Goal: Communication & Community: Answer question/provide support

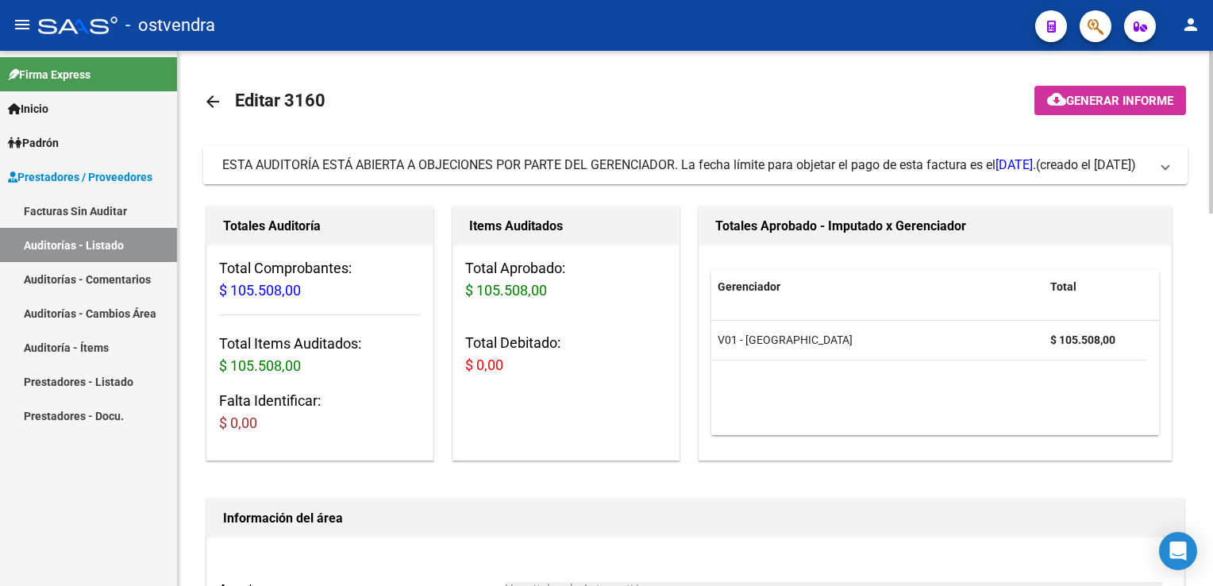
click at [1155, 160] on span "ESTA AUDITORÍA ESTÁ ABIERTA A OBJECIONES POR PARTE DEL GERENCIADOR. La fecha lí…" at bounding box center [692, 164] width 940 height 17
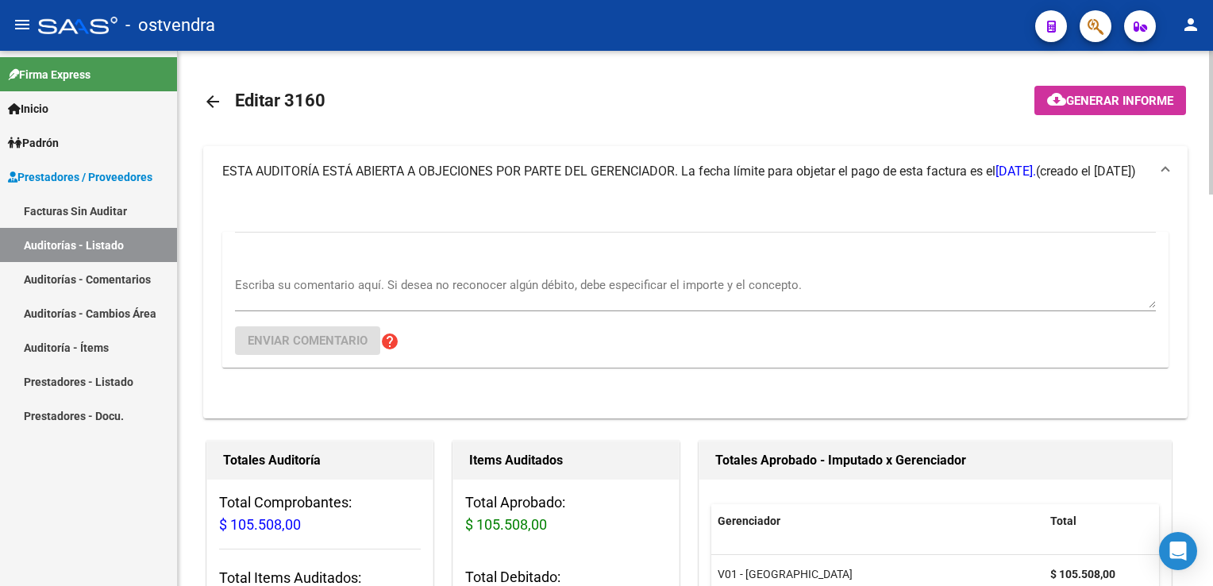
click at [616, 272] on div "Escriba su comentario aquí. Si desea no reconocer algún débito, debe especifica…" at bounding box center [695, 287] width 921 height 48
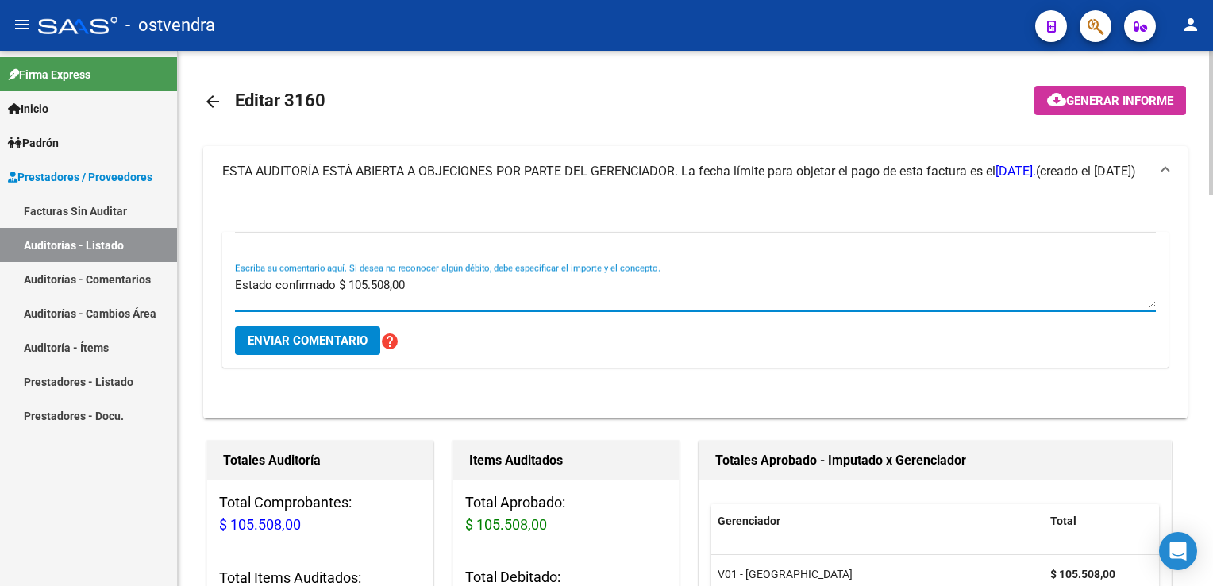
type textarea "Estado confirmado $ 105.508,00"
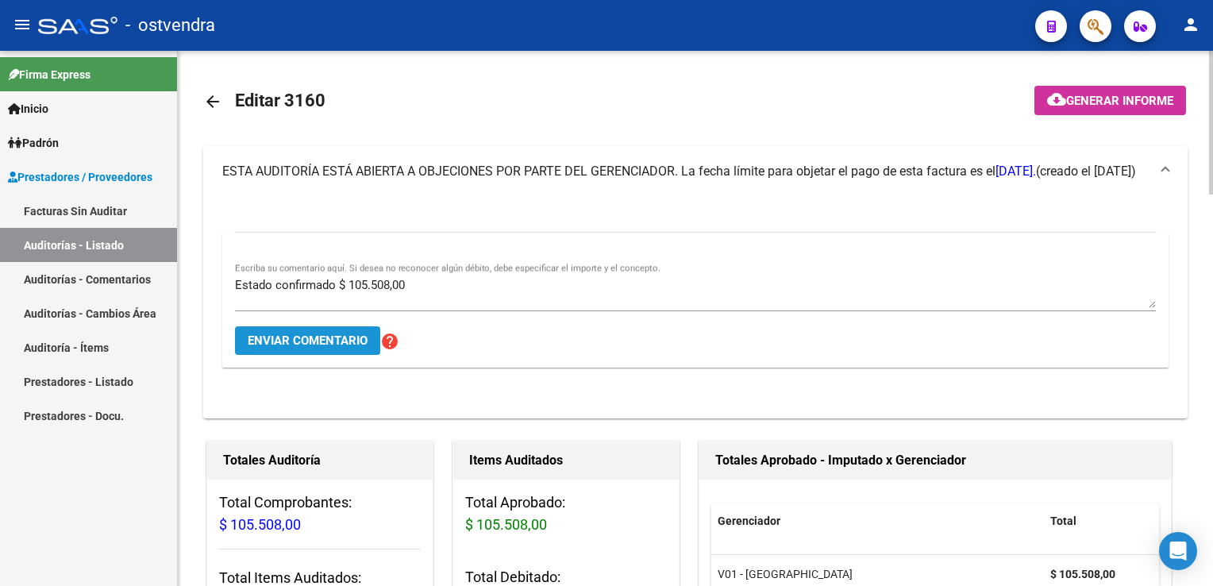
click at [327, 334] on span "Enviar comentario" at bounding box center [308, 340] width 120 height 14
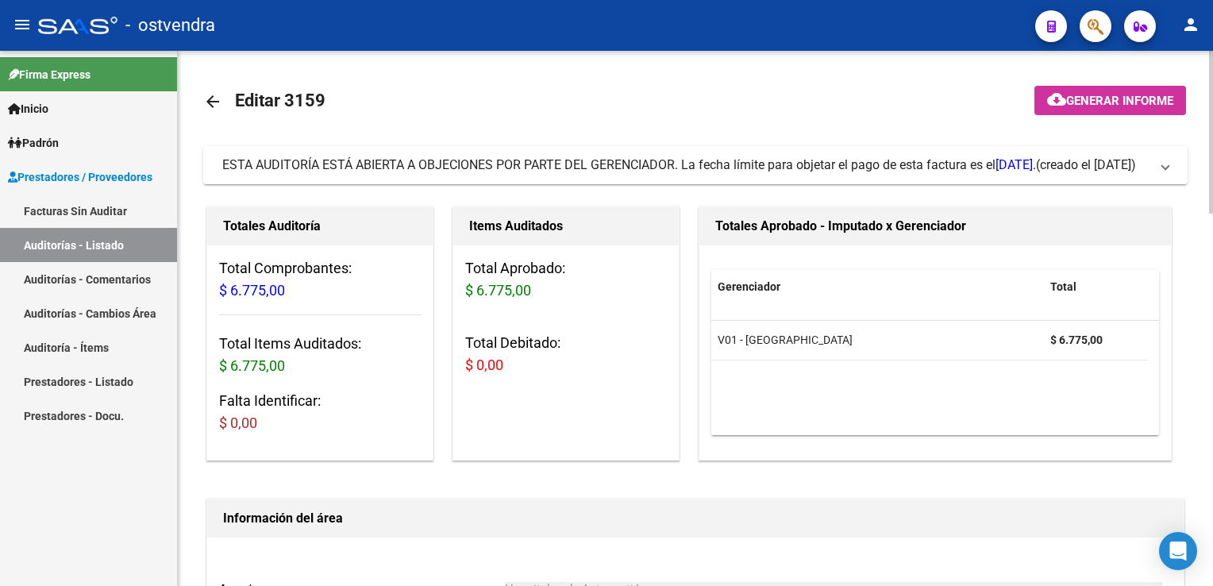
click at [1163, 164] on span at bounding box center [1165, 164] width 6 height 17
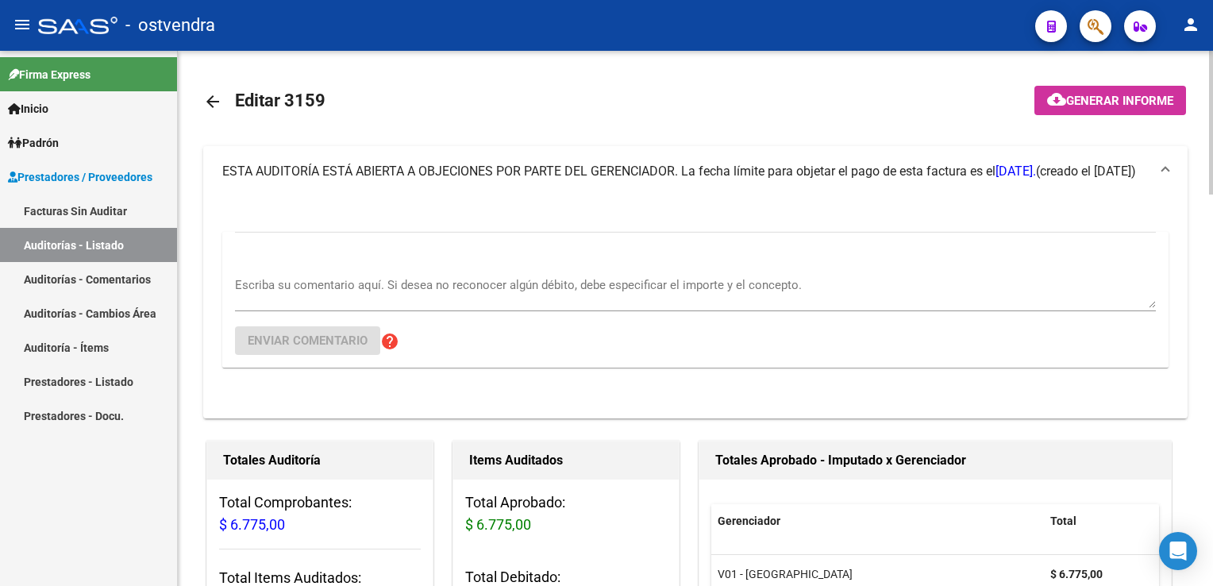
click at [429, 291] on textarea "Escriba su comentario aquí. Si desea no reconocer algún débito, debe especifica…" at bounding box center [695, 292] width 921 height 32
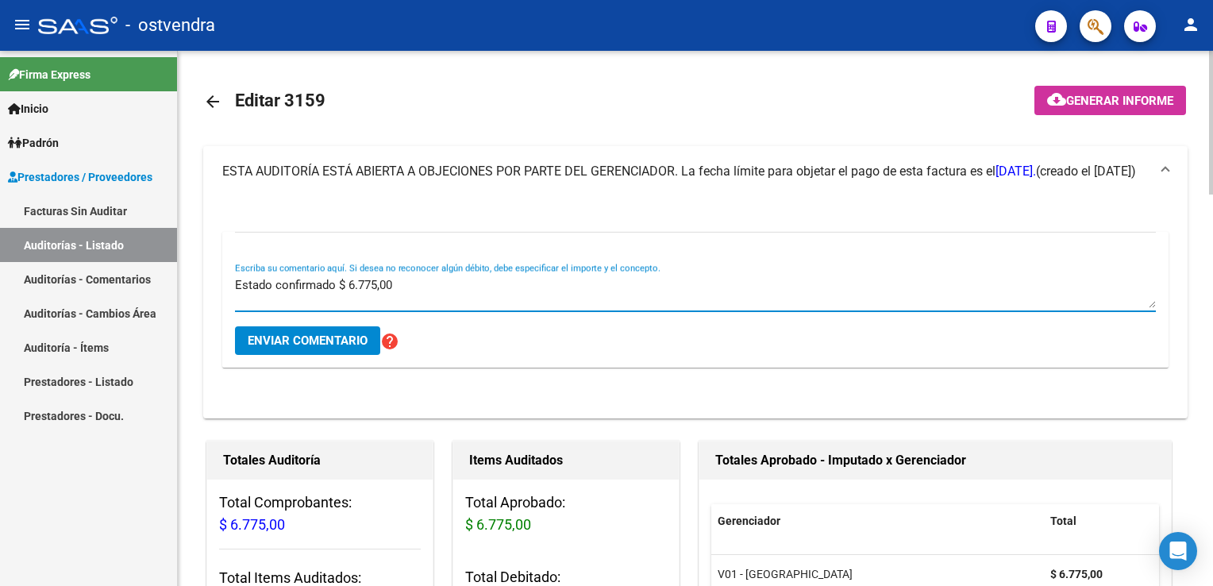
type textarea "Estado confirmado $ 6.775,00"
click at [333, 333] on span "Enviar comentario" at bounding box center [308, 340] width 120 height 14
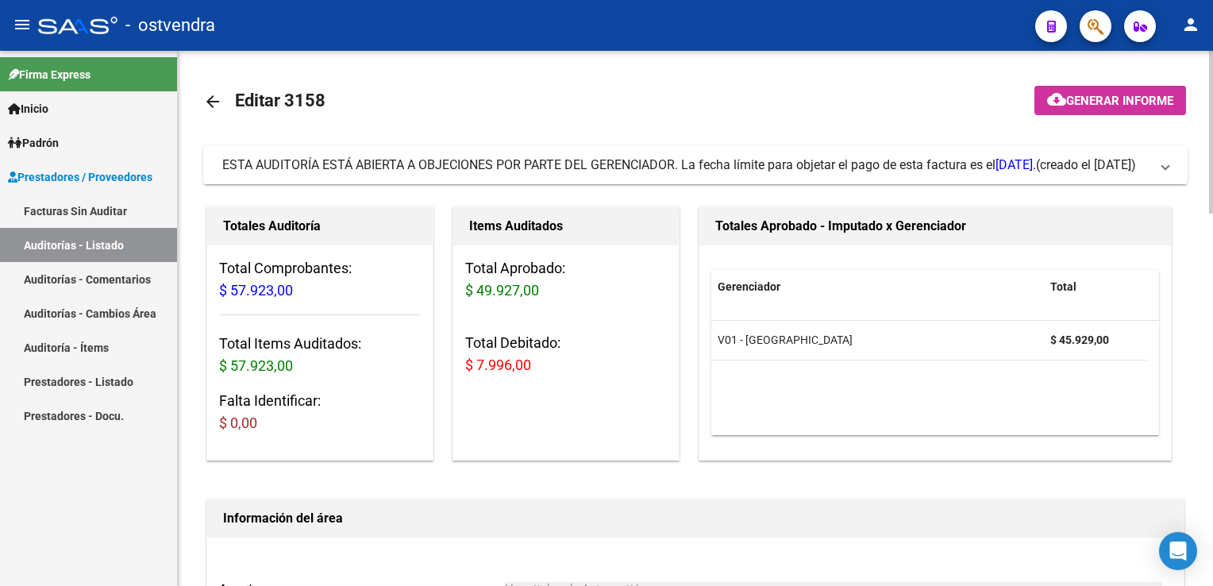
click at [1167, 168] on span at bounding box center [1165, 164] width 6 height 17
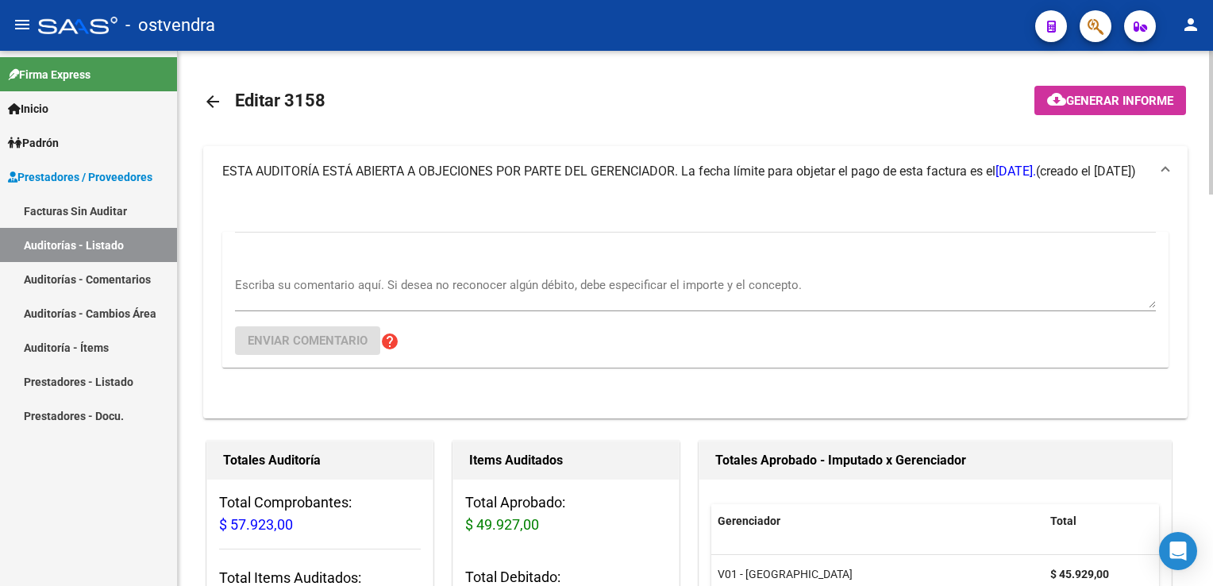
click at [339, 287] on textarea "Escriba su comentario aquí. Si desea no reconocer algún débito, debe especifica…" at bounding box center [695, 292] width 921 height 32
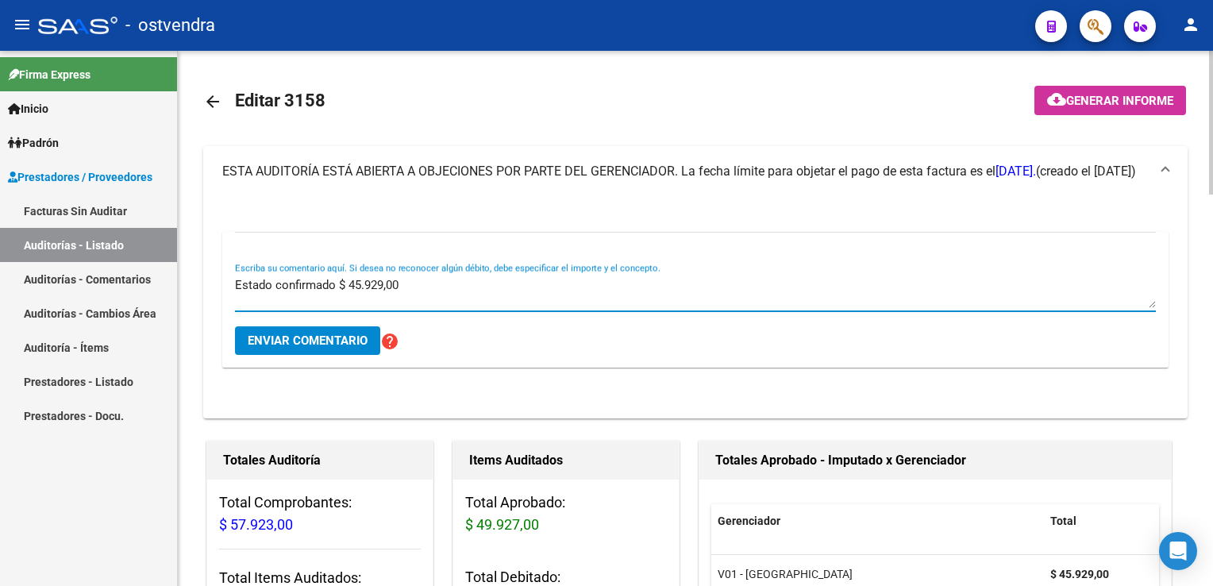
type textarea "Estado confirmado $ 45.929,00"
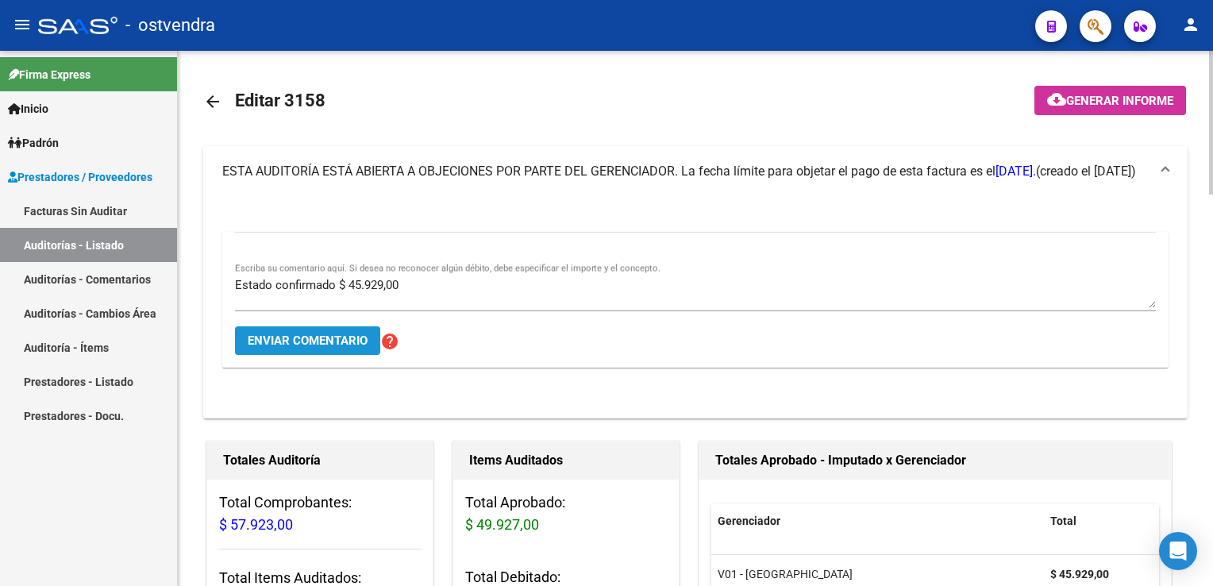
drag, startPoint x: 349, startPoint y: 339, endPoint x: 390, endPoint y: 188, distance: 156.2
click at [349, 339] on span "Enviar comentario" at bounding box center [308, 340] width 120 height 14
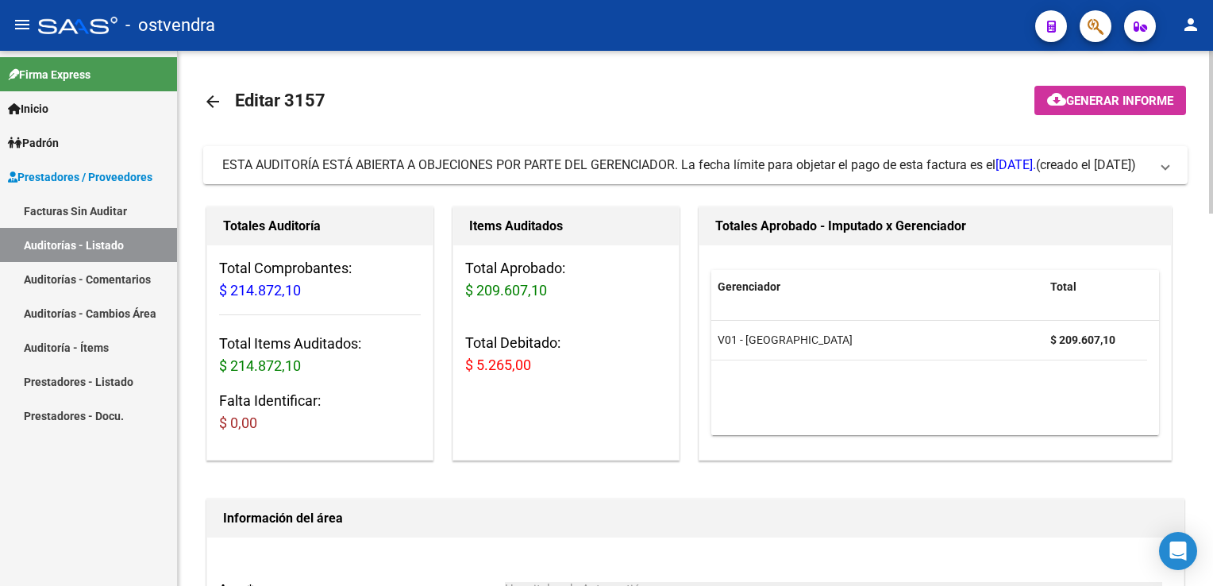
drag, startPoint x: 1165, startPoint y: 166, endPoint x: 933, endPoint y: 230, distance: 241.3
click at [1165, 166] on span at bounding box center [1165, 164] width 6 height 17
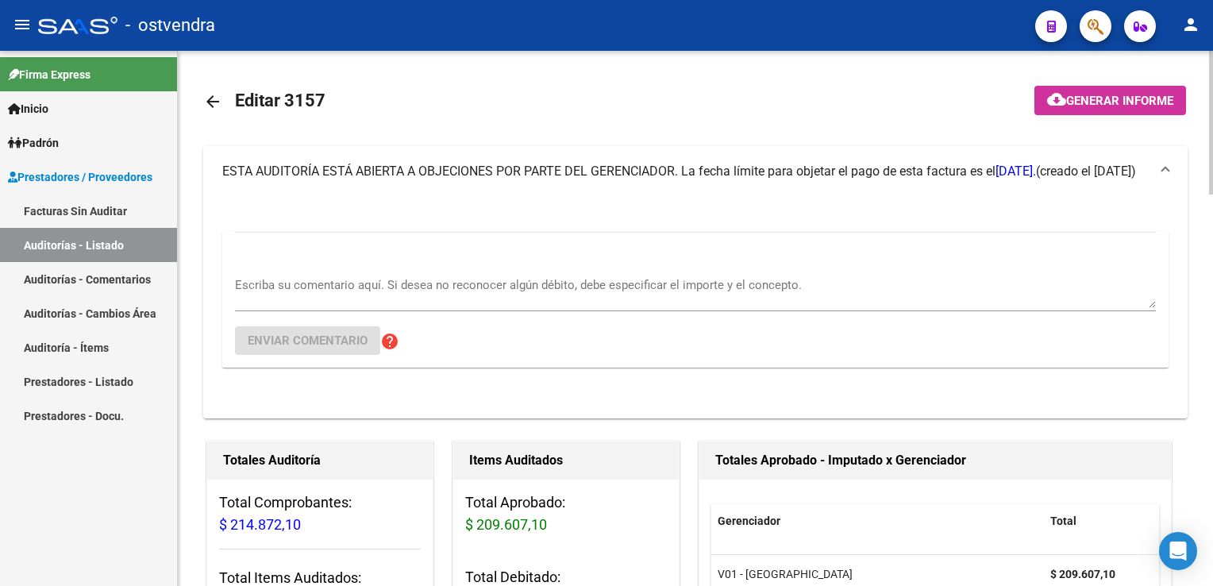
click at [572, 281] on textarea "Escriba su comentario aquí. Si desea no reconocer algún débito, debe especifica…" at bounding box center [695, 292] width 921 height 32
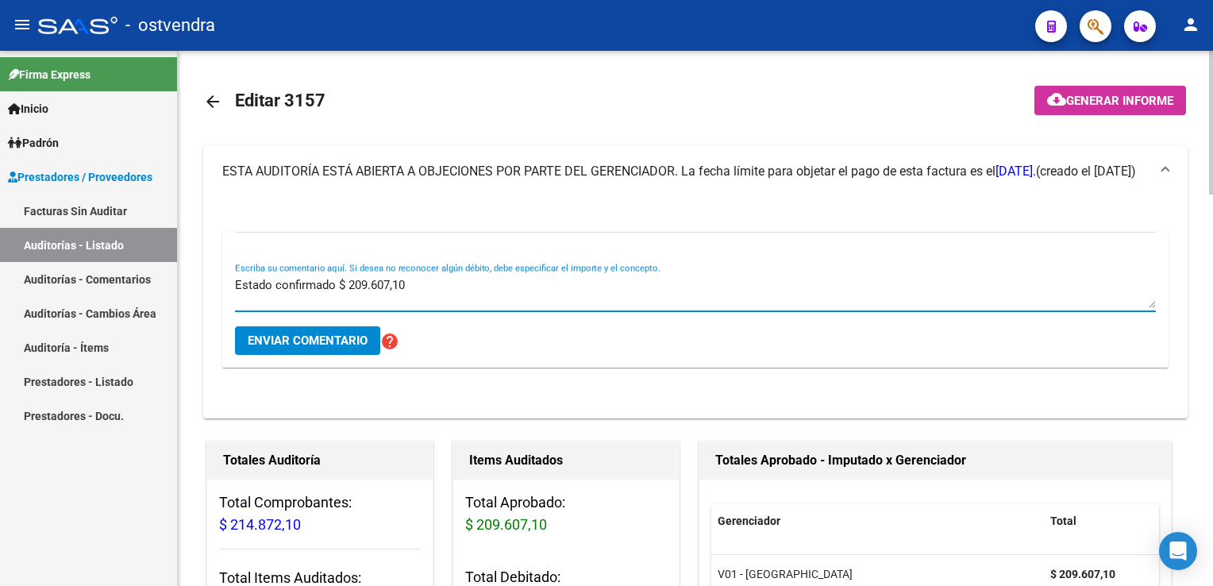
type textarea "Estado confirmado $ 209.607,10"
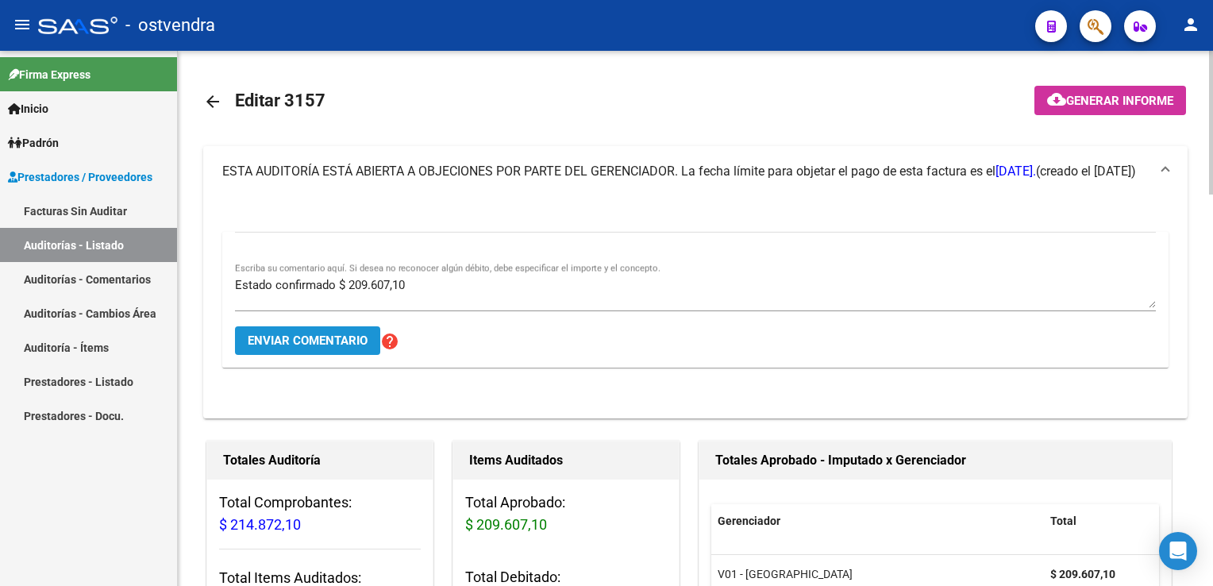
click at [320, 338] on span "Enviar comentario" at bounding box center [308, 340] width 120 height 14
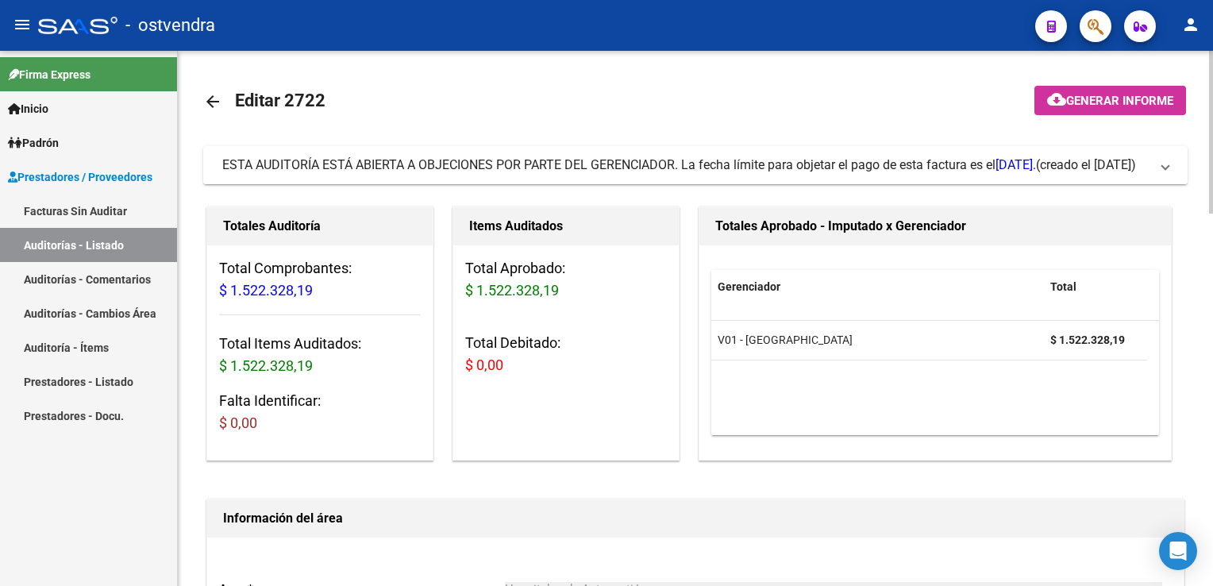
click at [1169, 168] on mat-expansion-panel-header "ESTA AUDITORÍA ESTÁ ABIERTA A OBJECIONES POR PARTE DEL GERENCIADOR. La fecha lí…" at bounding box center [695, 165] width 984 height 38
drag, startPoint x: 1162, startPoint y: 176, endPoint x: 949, endPoint y: 195, distance: 214.3
click at [1161, 175] on mat-expansion-panel-header "ESTA AUDITORÍA ESTÁ ABIERTA A OBJECIONES POR PARTE DEL GERENCIADOR. La fecha lí…" at bounding box center [695, 165] width 984 height 38
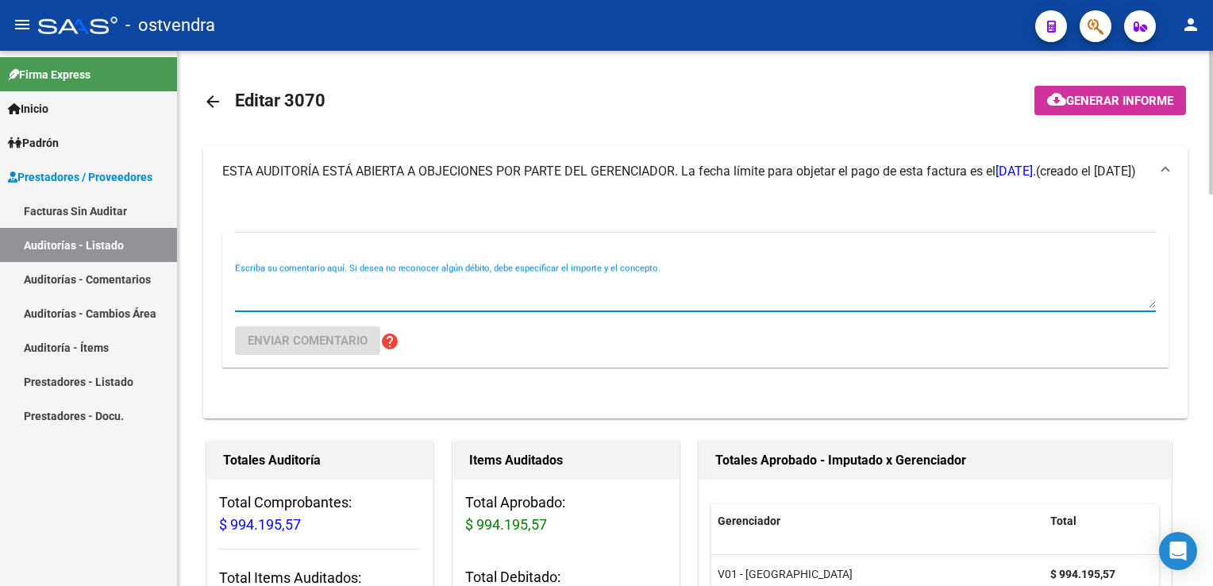
click at [422, 300] on textarea "Escriba su comentario aquí. Si desea no reconocer algún débito, debe especifica…" at bounding box center [695, 292] width 921 height 32
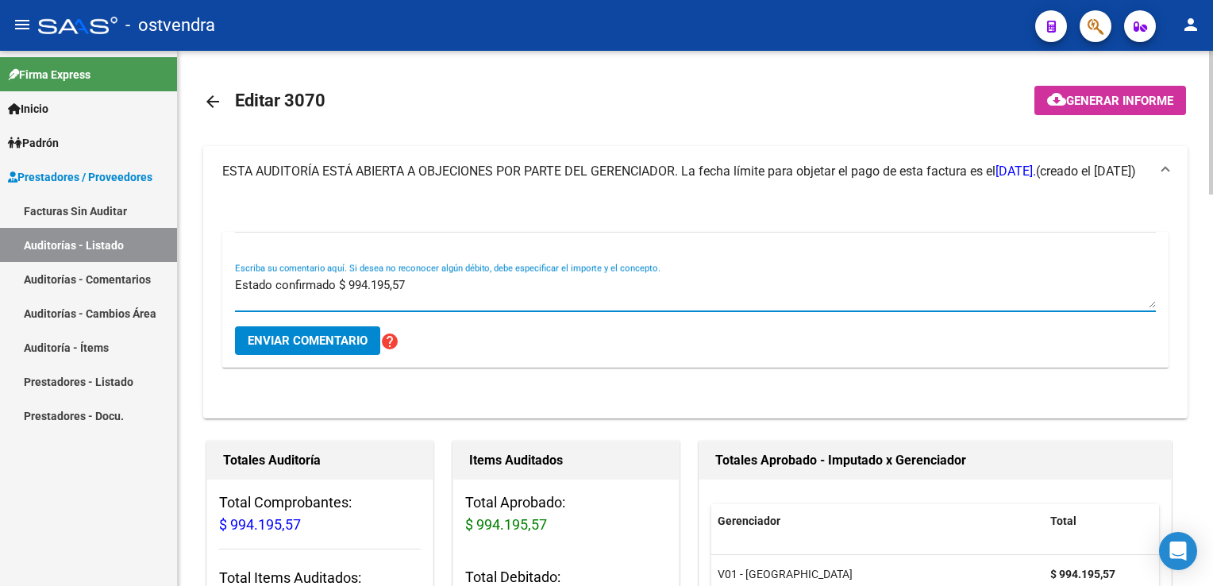
type textarea "Estado confirmado $ 994.195,57"
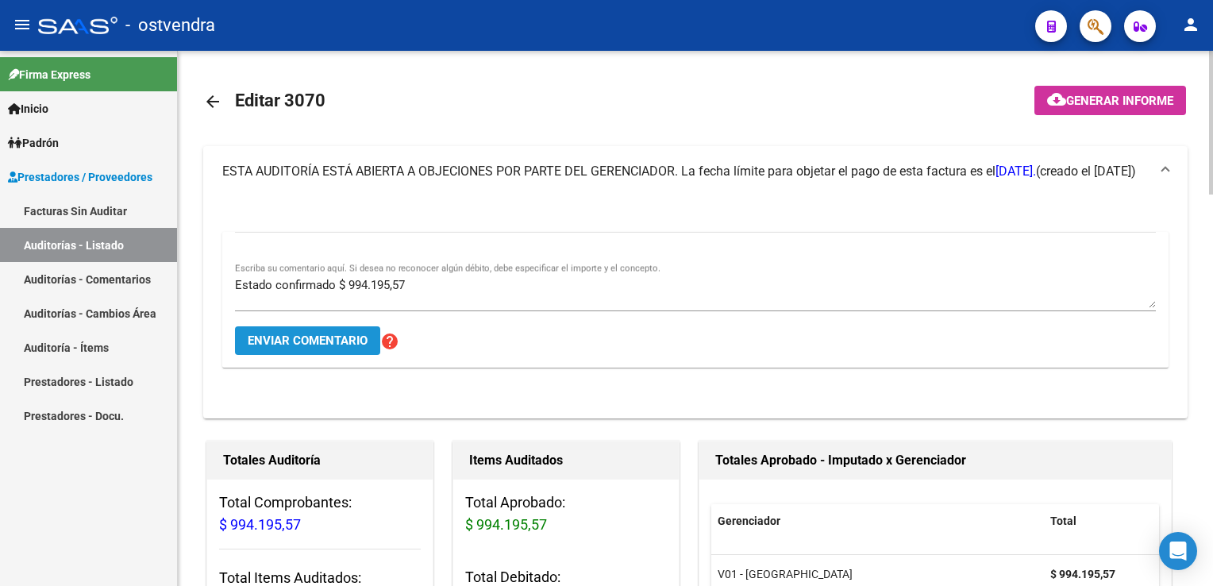
click at [340, 341] on span "Enviar comentario" at bounding box center [308, 340] width 120 height 14
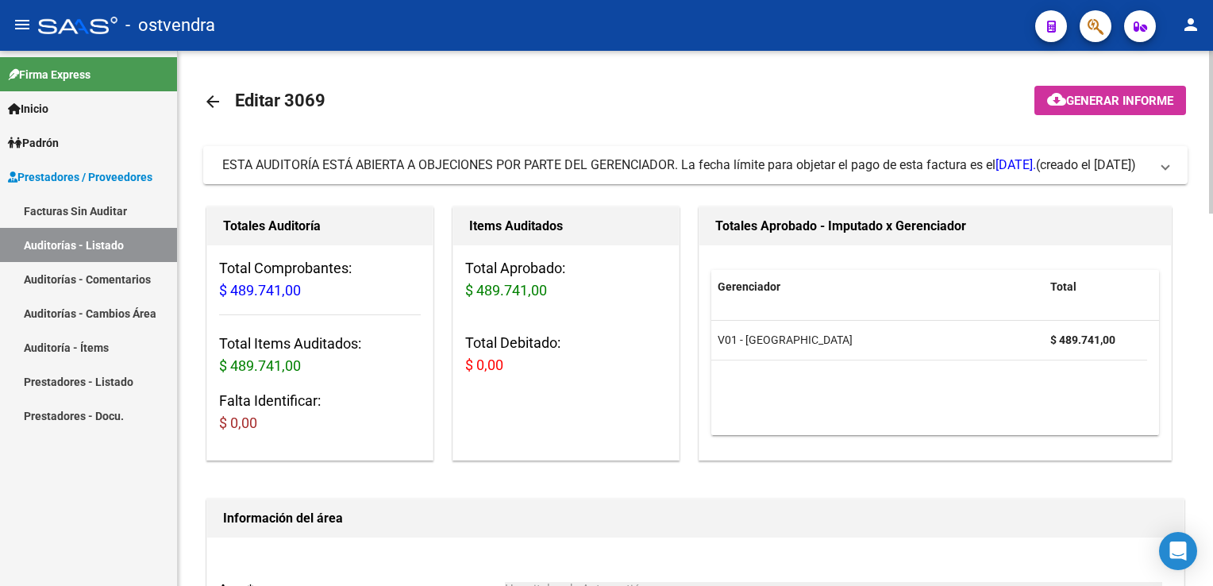
drag, startPoint x: 1154, startPoint y: 171, endPoint x: 963, endPoint y: 246, distance: 204.9
click at [1153, 171] on span "ESTA AUDITORÍA ESTÁ ABIERTA A OBJECIONES POR PARTE DEL GERENCIADOR. La fecha lí…" at bounding box center [692, 164] width 940 height 17
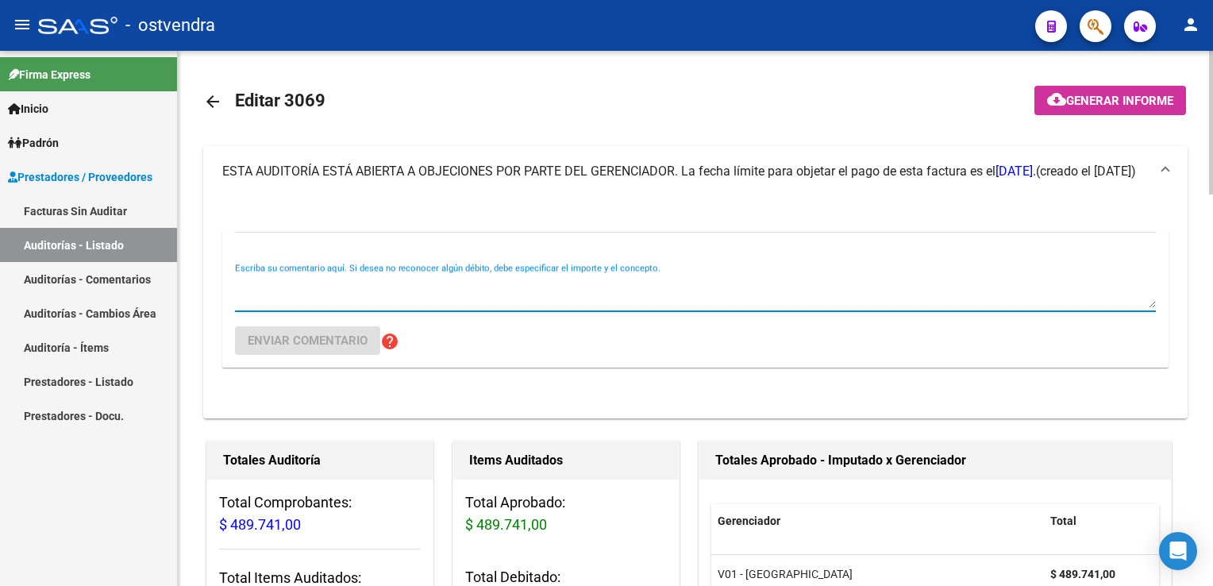
click at [500, 276] on textarea "Escriba su comentario aquí. Si desea no reconocer algún débito, debe especifica…" at bounding box center [695, 292] width 921 height 32
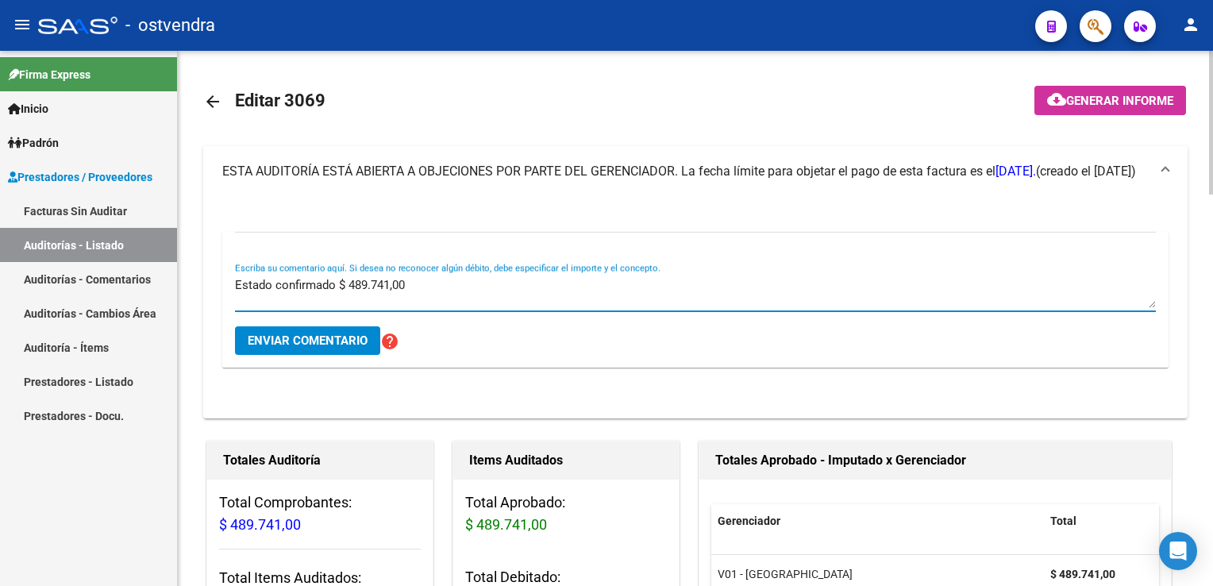
type textarea "Estado confirmado $ 489.741,00"
click at [305, 344] on span "Enviar comentario" at bounding box center [308, 340] width 120 height 14
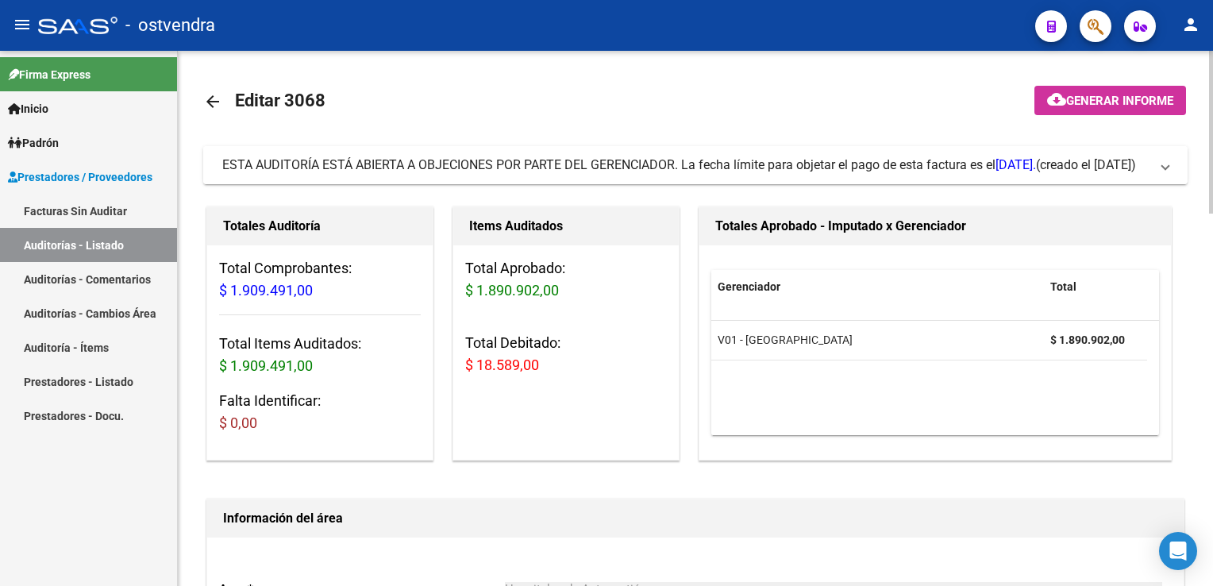
click at [1159, 174] on span "ESTA AUDITORÍA ESTÁ ABIERTA A OBJECIONES POR PARTE DEL GERENCIADOR. La fecha lí…" at bounding box center [692, 164] width 940 height 17
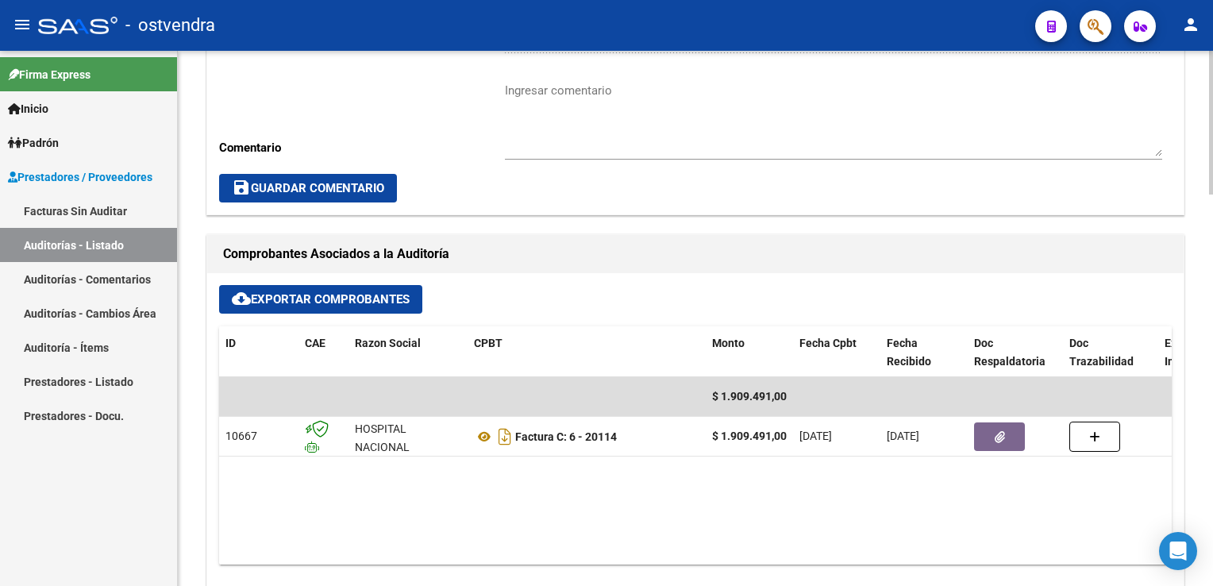
scroll to position [794, 0]
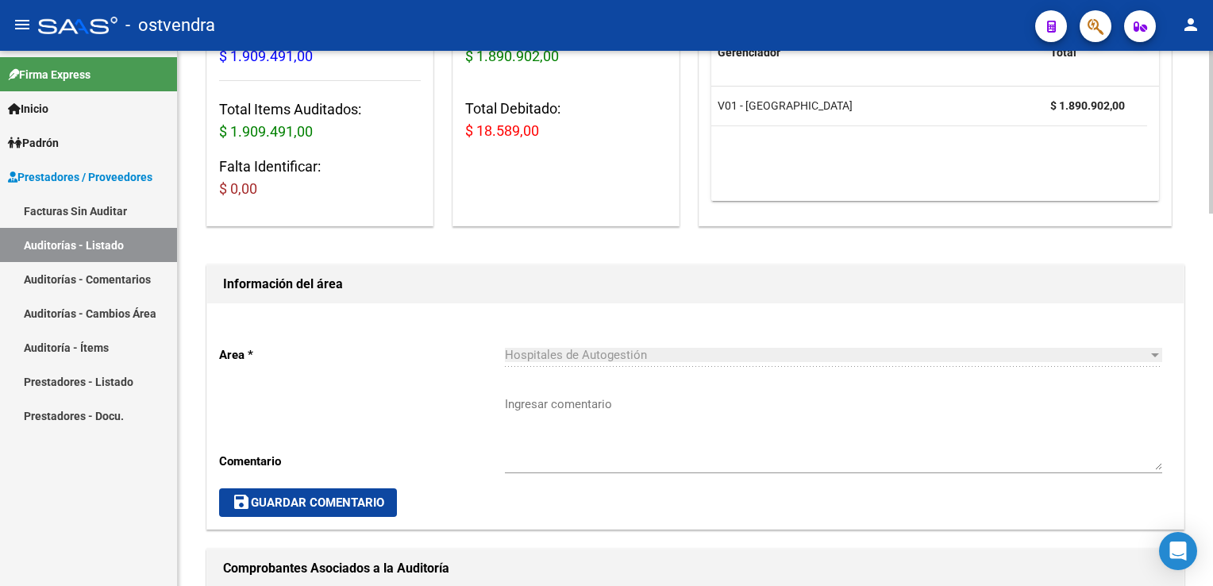
scroll to position [79, 0]
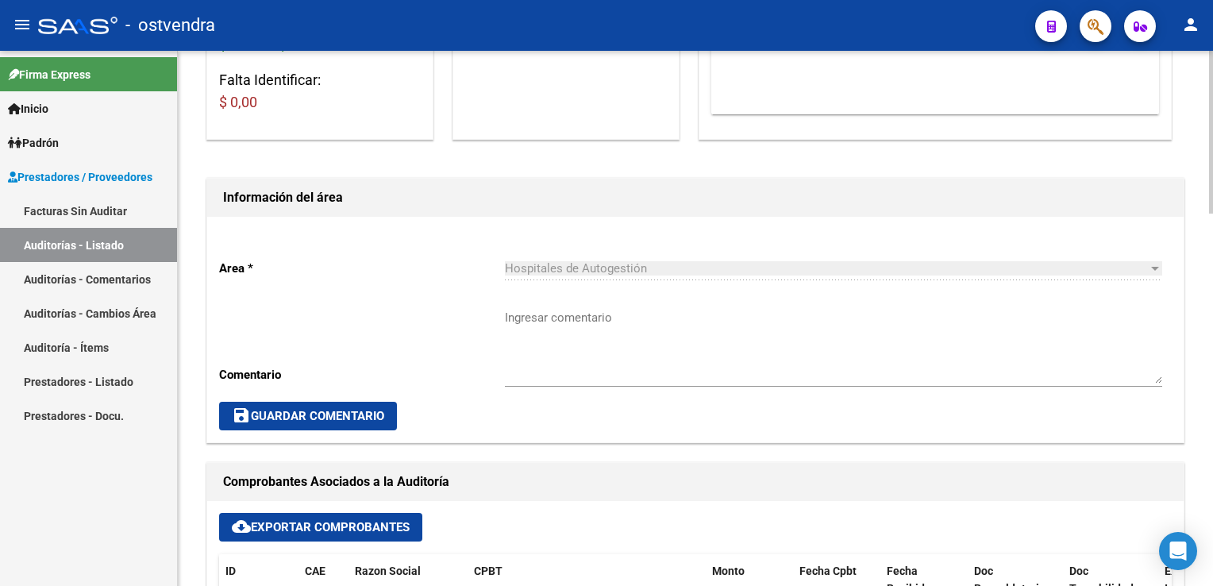
scroll to position [476, 0]
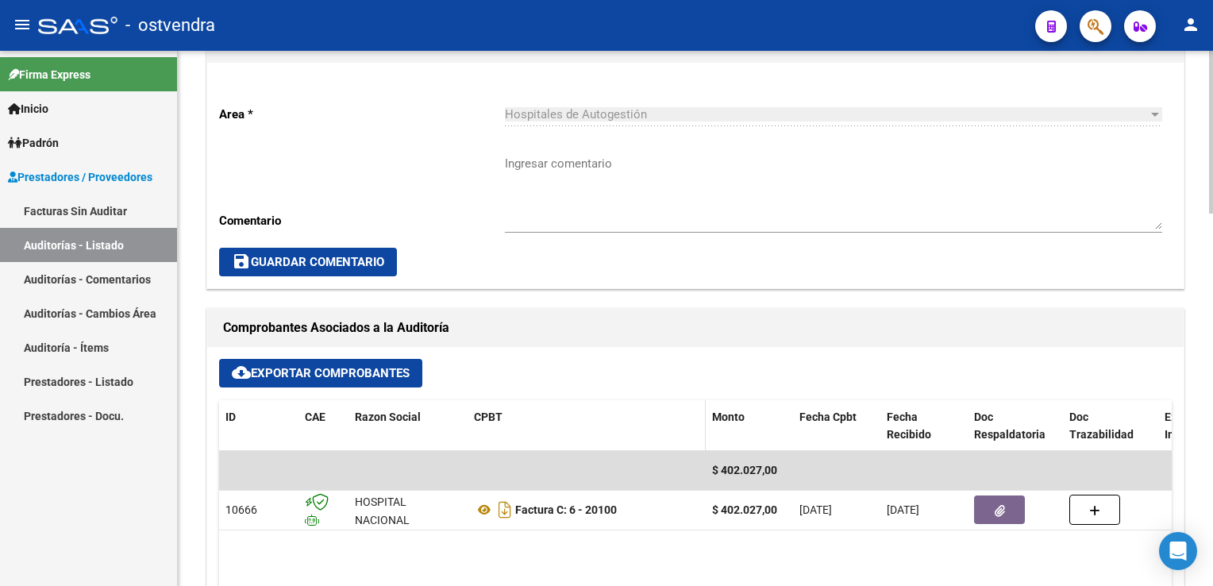
scroll to position [476, 0]
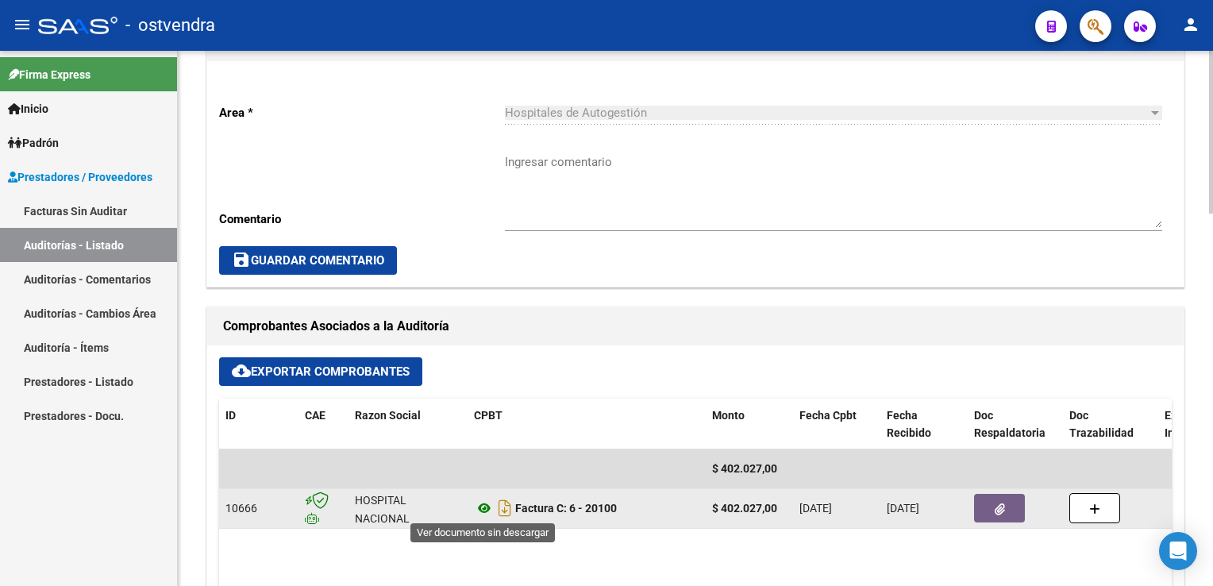
click at [483, 503] on icon at bounding box center [484, 508] width 21 height 19
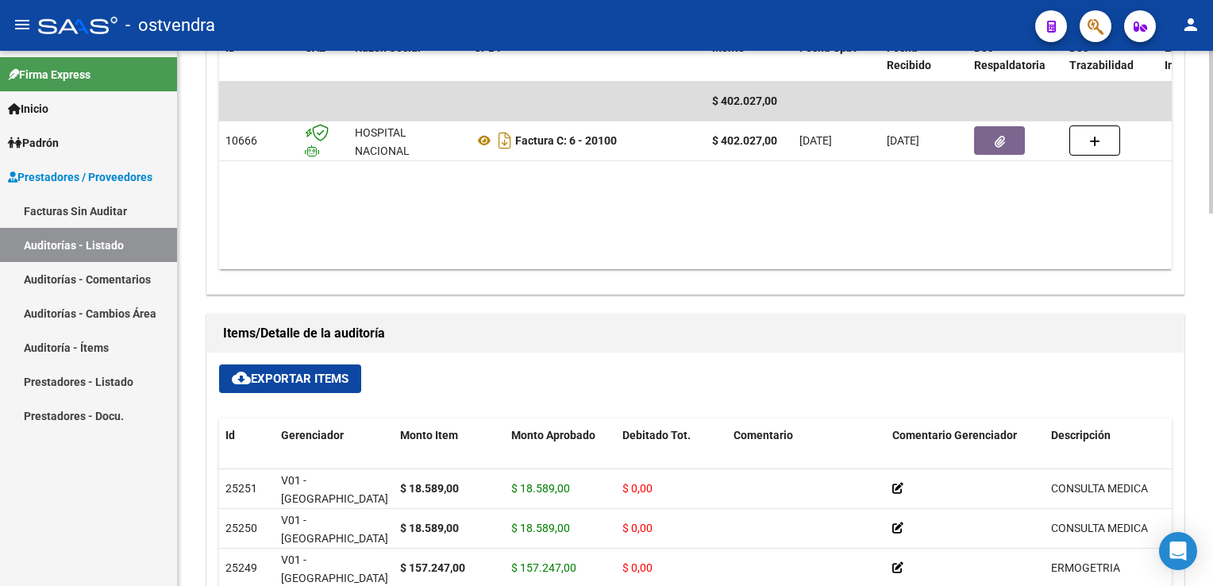
scroll to position [873, 0]
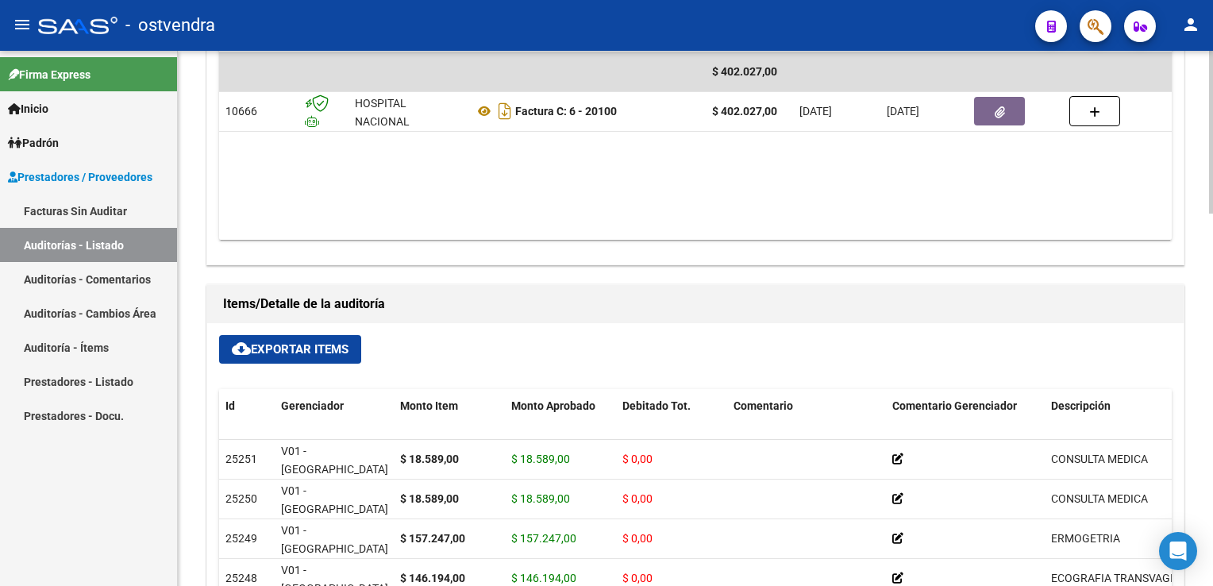
click at [347, 337] on button "cloud_download Exportar Items" at bounding box center [290, 349] width 142 height 29
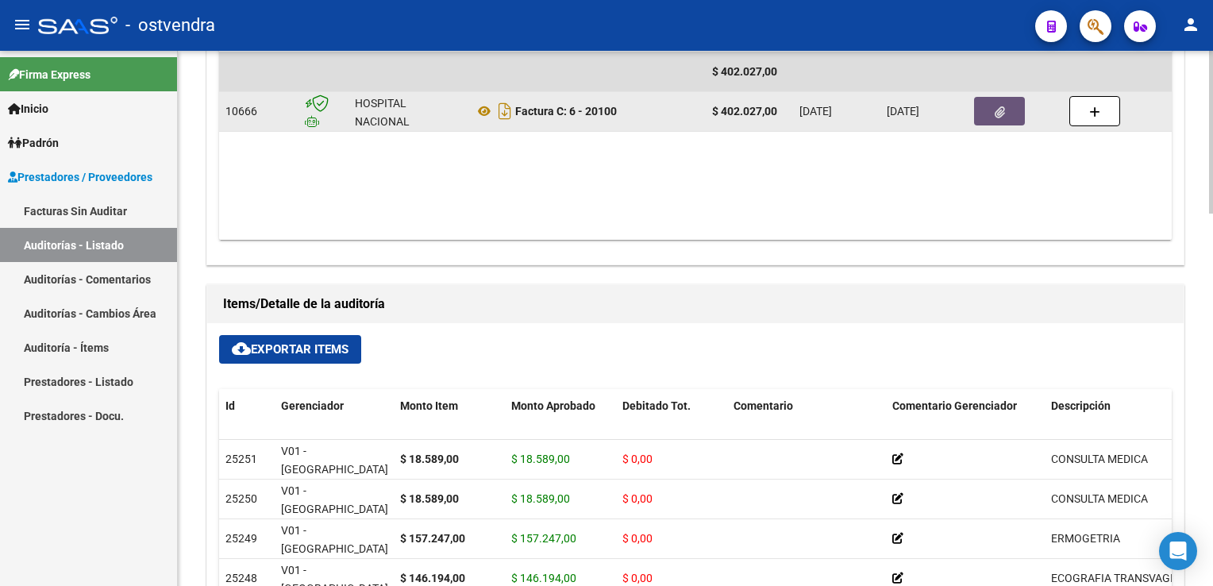
click at [1003, 113] on icon "button" at bounding box center [1000, 112] width 10 height 12
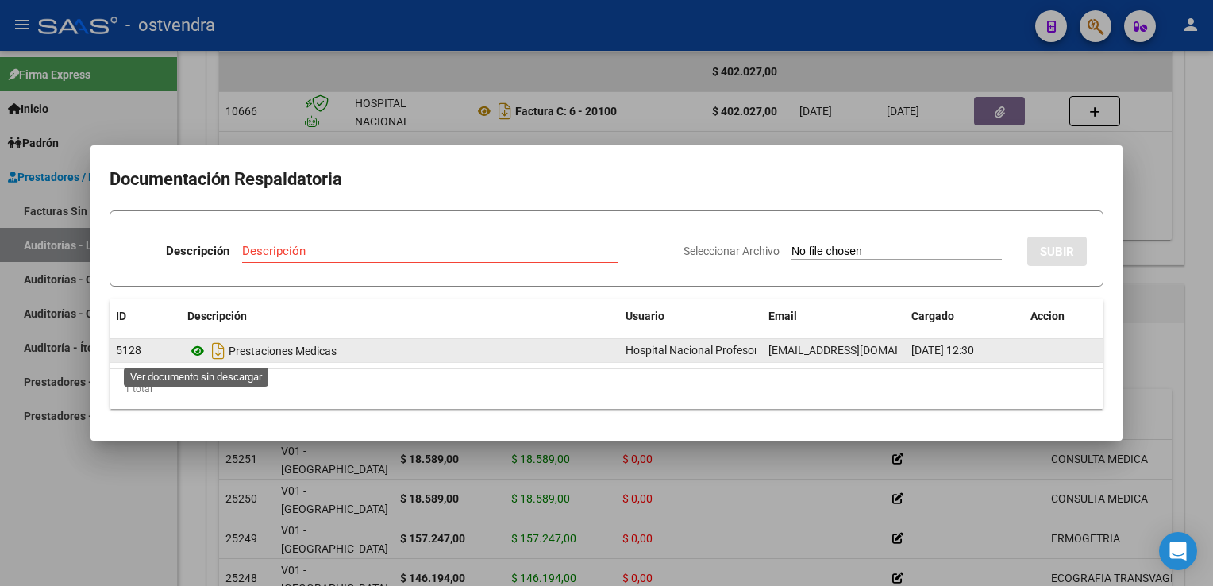
click at [202, 350] on icon at bounding box center [197, 350] width 21 height 19
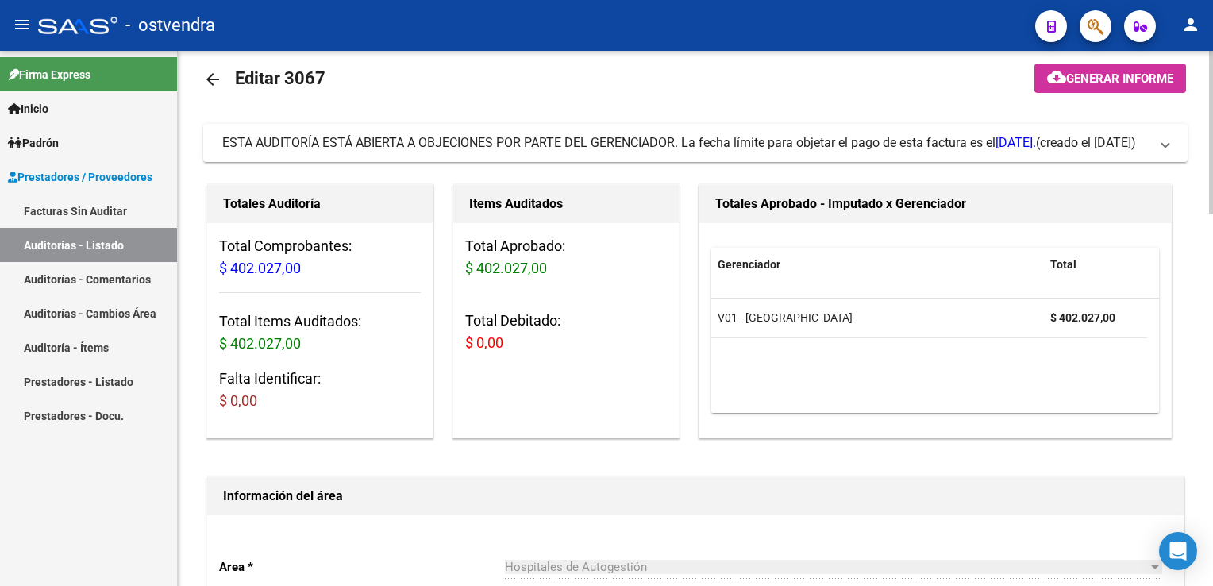
scroll to position [0, 0]
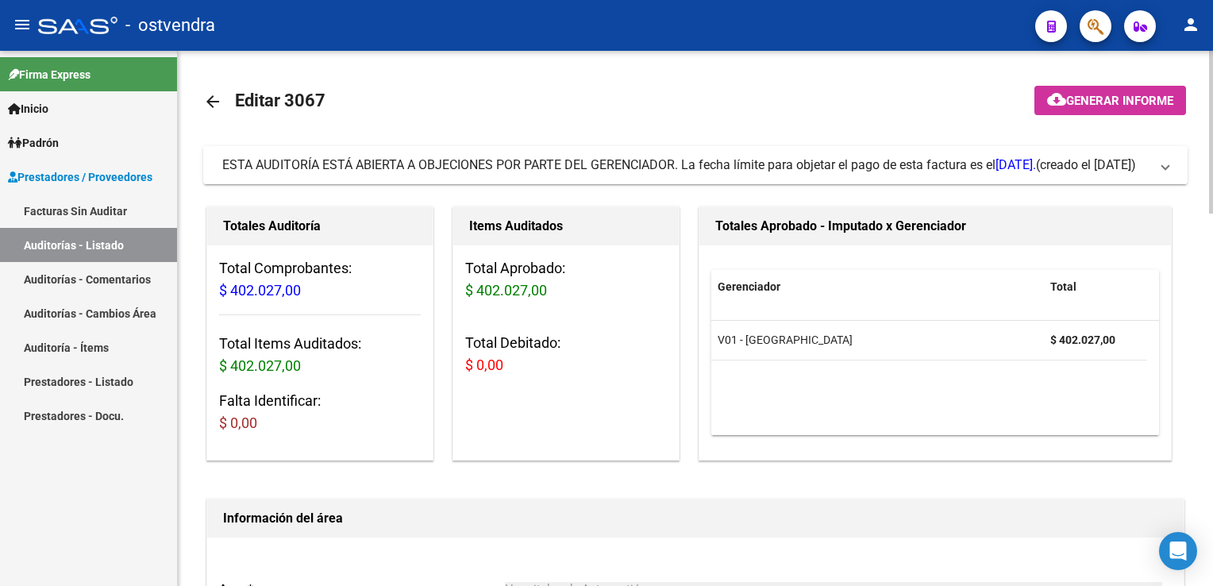
click at [1174, 171] on mat-expansion-panel-header "ESTA AUDITORÍA ESTÁ ABIERTA A OBJECIONES POR PARTE DEL GERENCIADOR. La fecha lí…" at bounding box center [695, 165] width 984 height 38
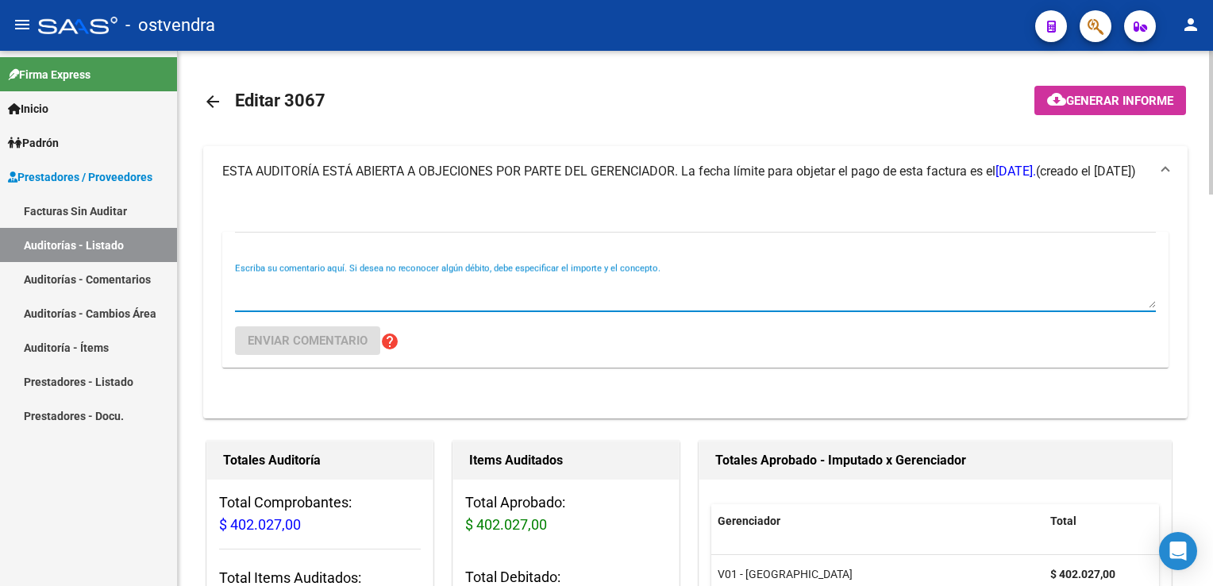
click at [553, 299] on textarea "Escriba su comentario aquí. Si desea no reconocer algún débito, debe especifica…" at bounding box center [695, 292] width 921 height 32
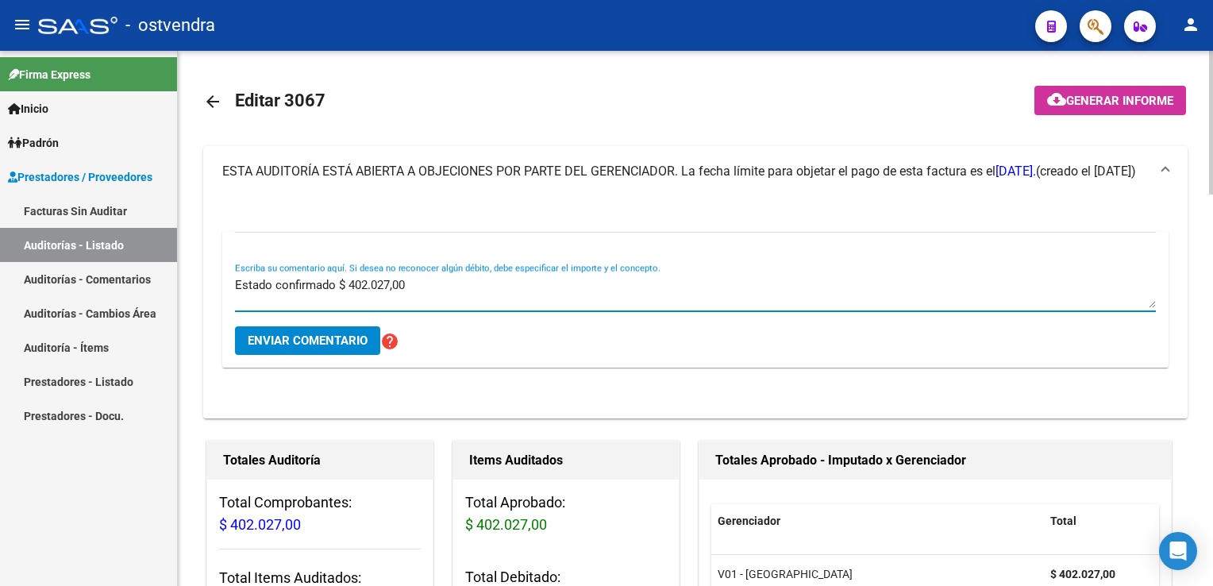
type textarea "Estado confirmado $ 402.027,00"
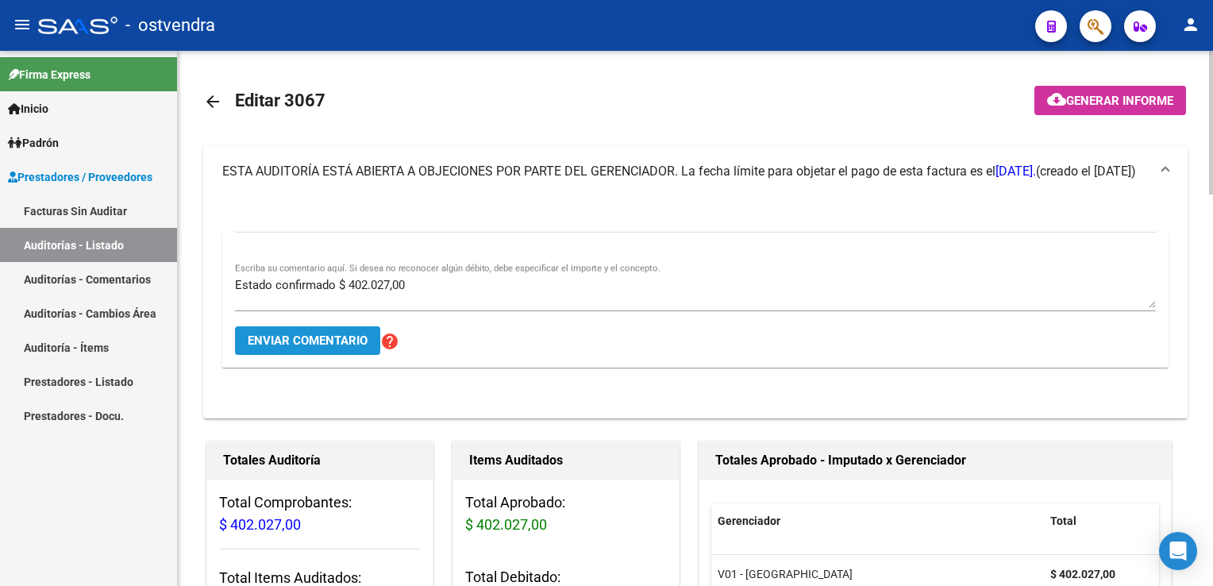
click at [306, 350] on button "Enviar comentario" at bounding box center [307, 340] width 145 height 29
